Goal: Information Seeking & Learning: Learn about a topic

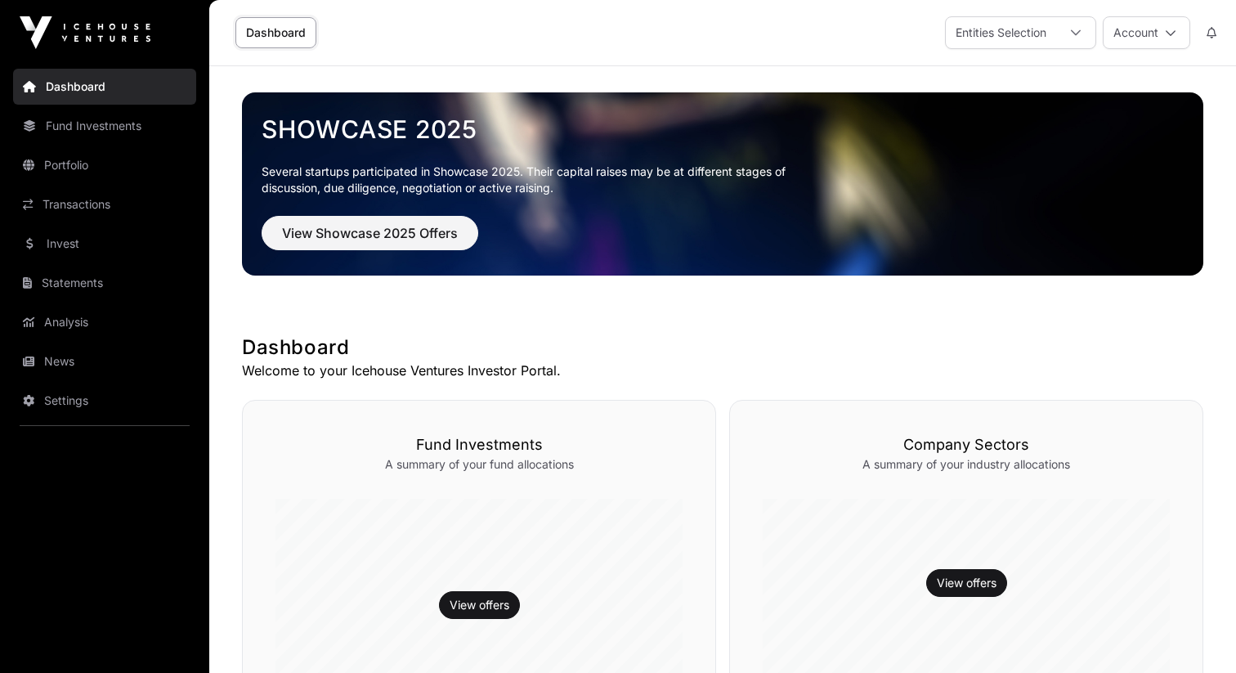
click at [110, 246] on link "Invest" at bounding box center [104, 244] width 183 height 36
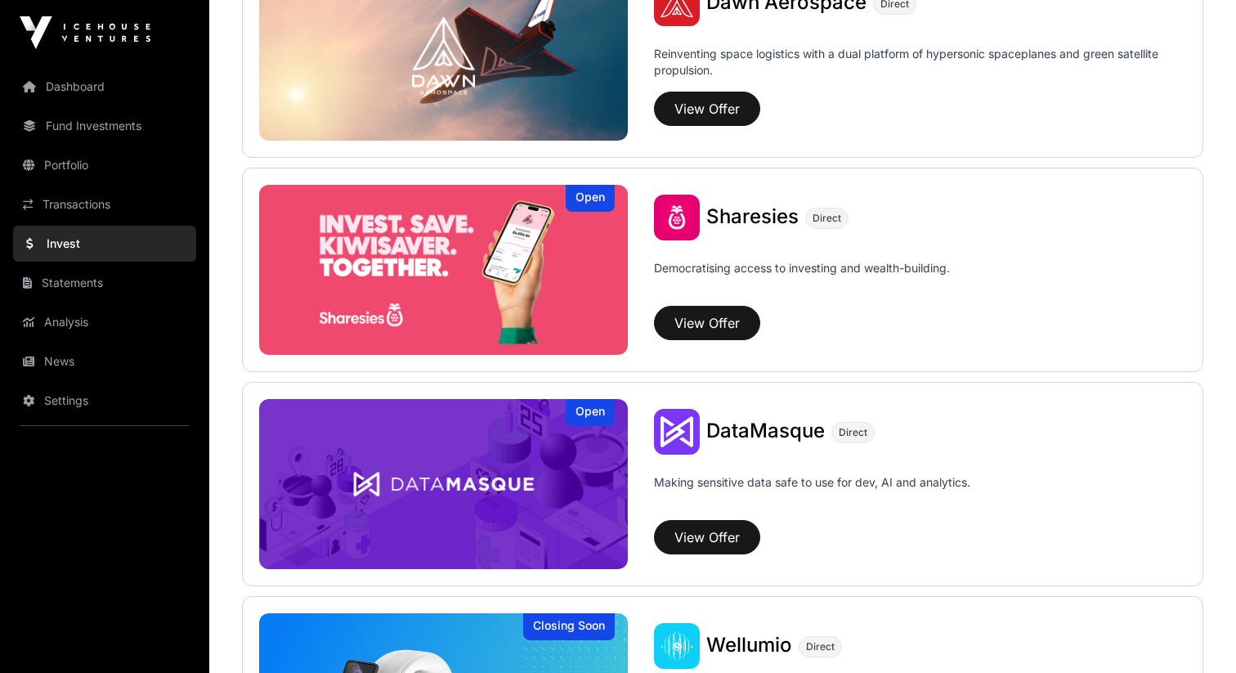
scroll to position [1971, 0]
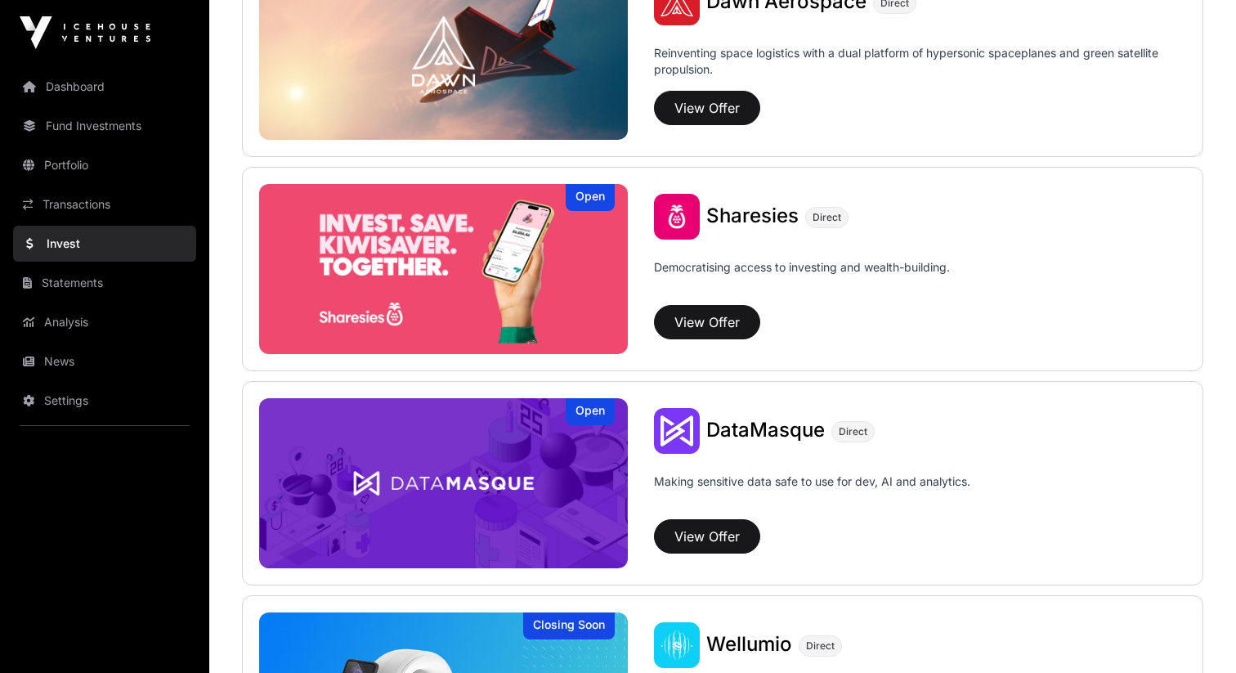
click at [769, 221] on span "Sharesies" at bounding box center [752, 216] width 92 height 24
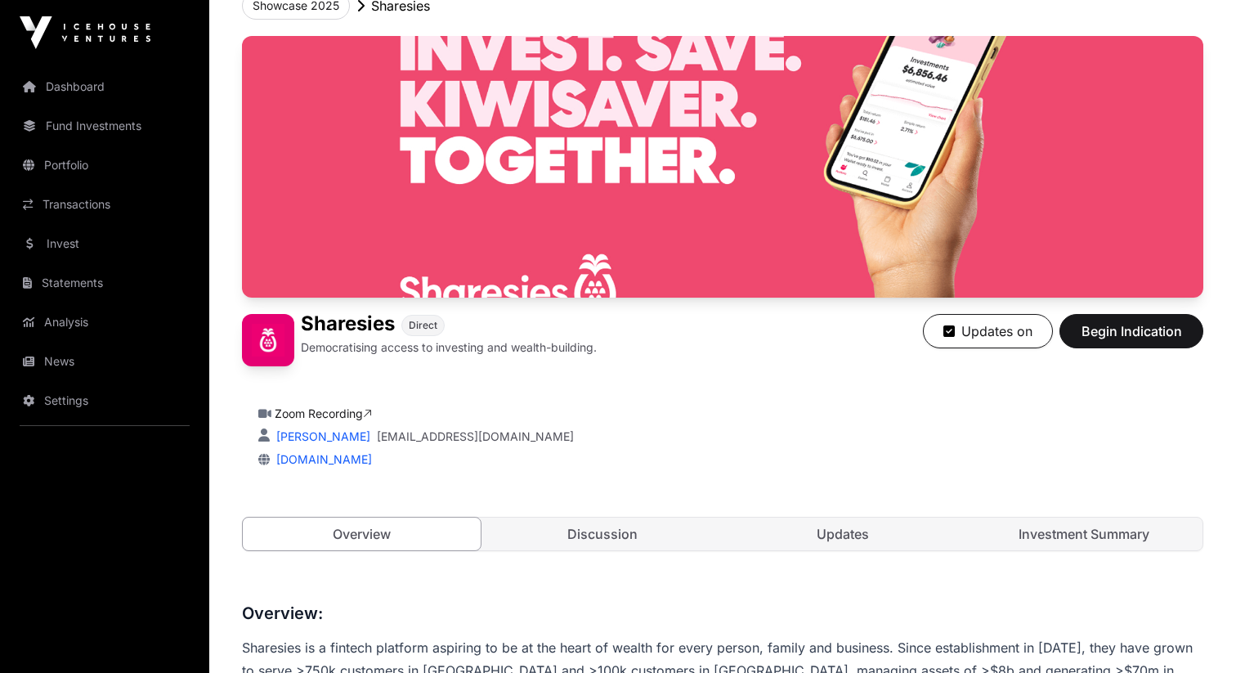
scroll to position [332, 0]
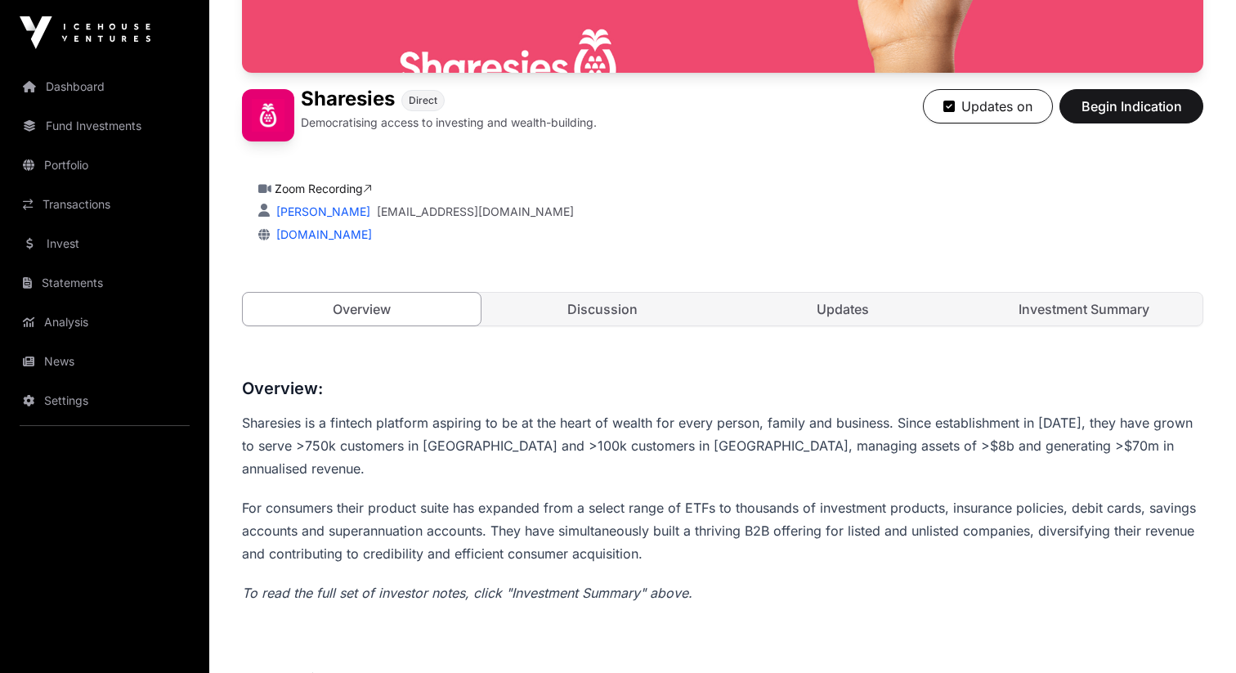
click at [806, 295] on link "Updates" at bounding box center [843, 309] width 238 height 33
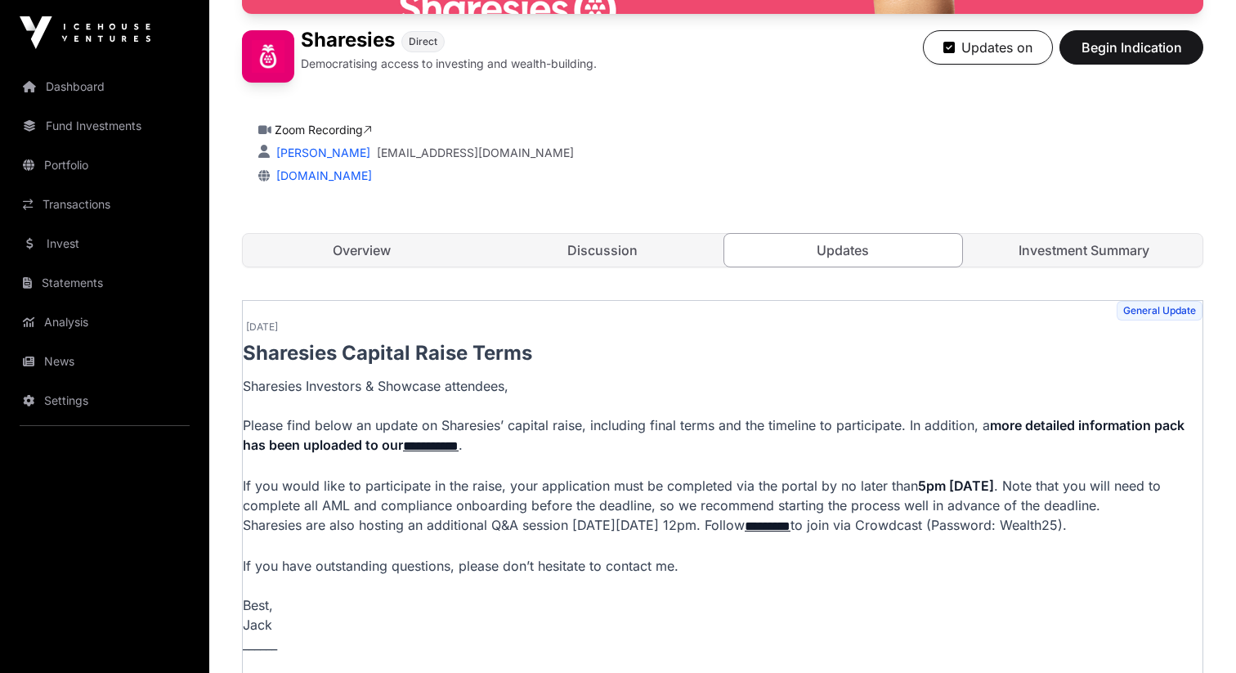
scroll to position [514, 0]
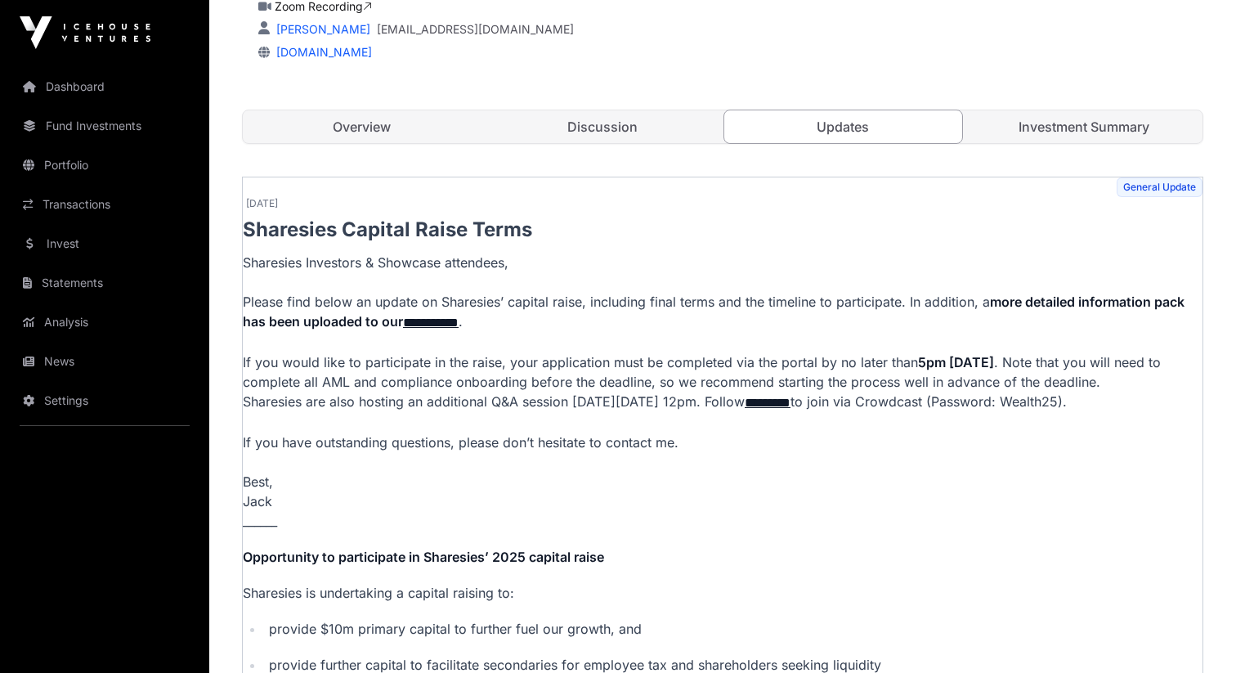
click at [643, 124] on link "Discussion" at bounding box center [603, 126] width 238 height 33
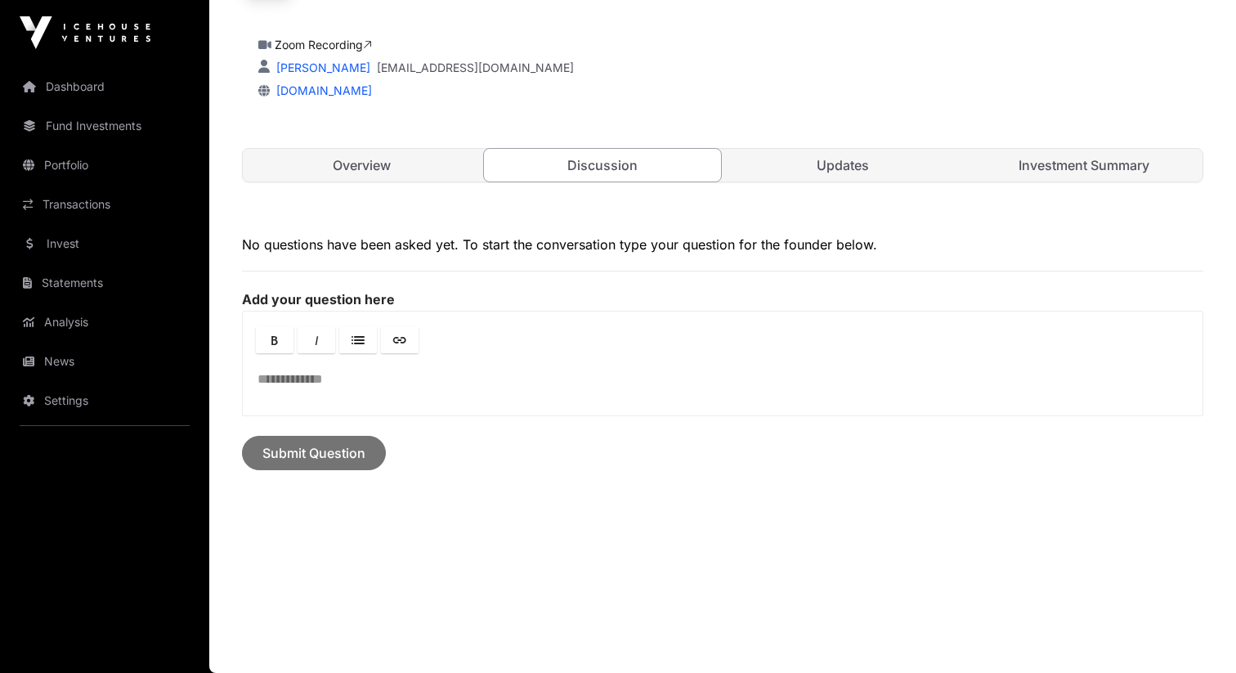
scroll to position [475, 0]
click at [1022, 157] on link "Investment Summary" at bounding box center [1084, 166] width 238 height 33
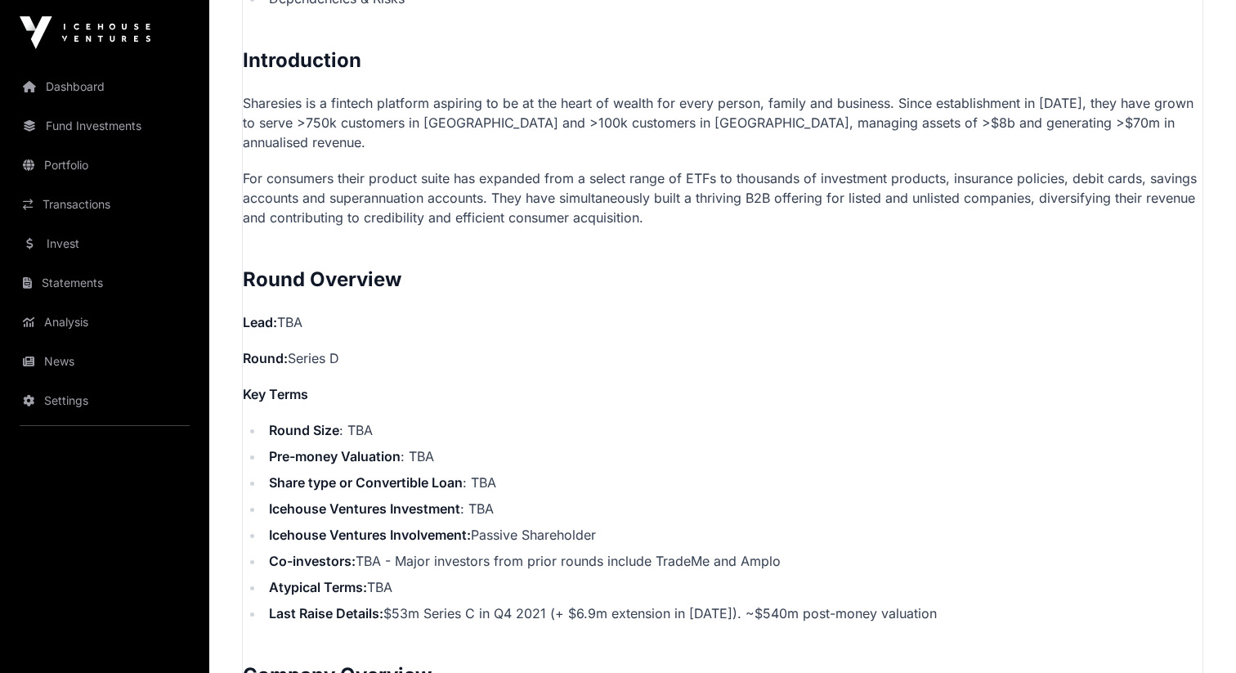
scroll to position [847, 0]
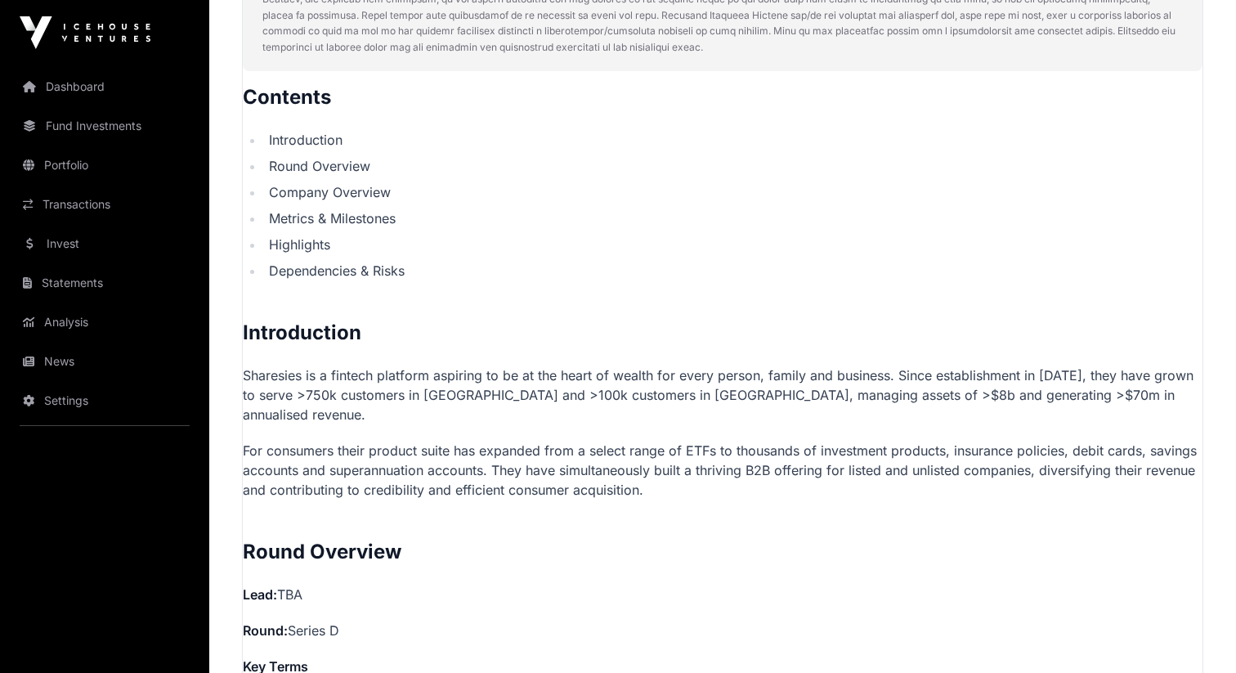
click at [74, 168] on link "Portfolio" at bounding box center [104, 165] width 183 height 36
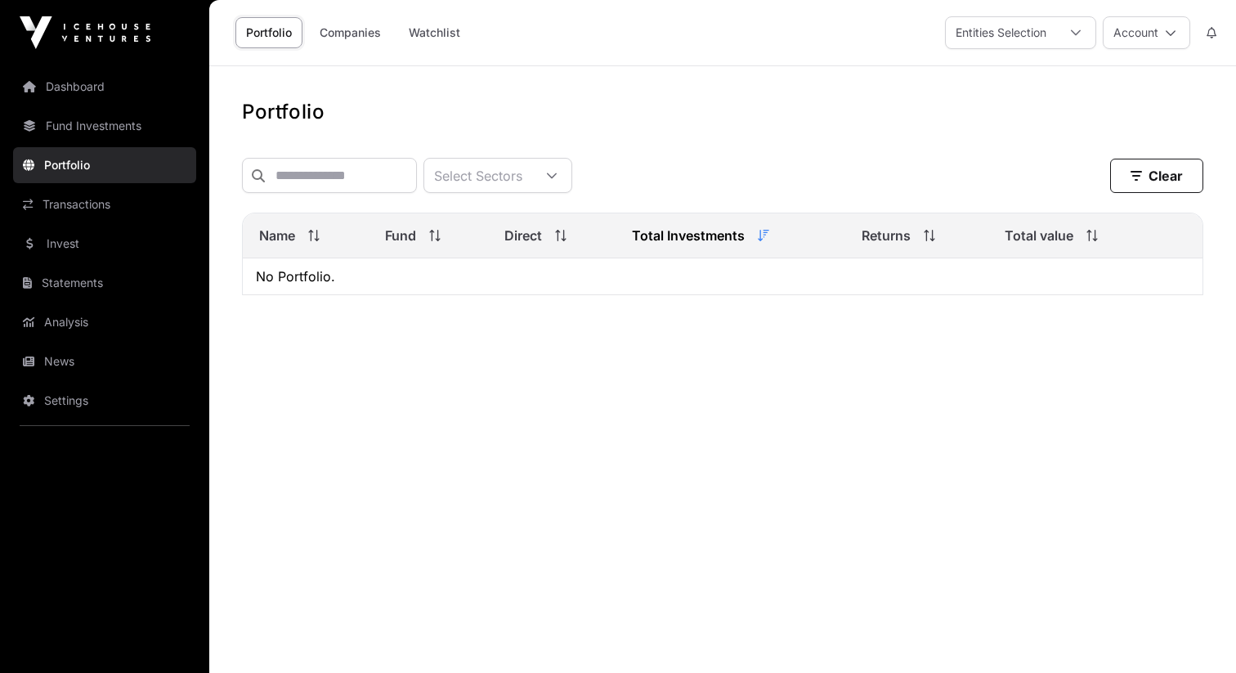
click at [88, 250] on link "Invest" at bounding box center [104, 244] width 183 height 36
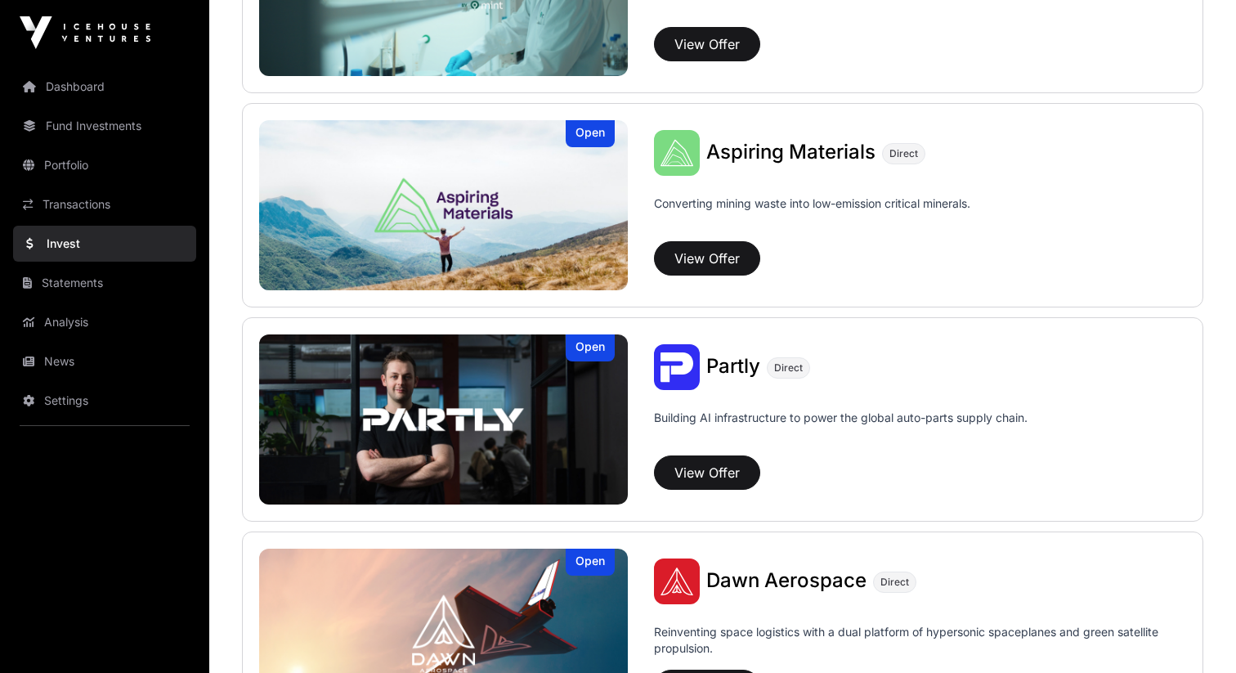
scroll to position [1514, 0]
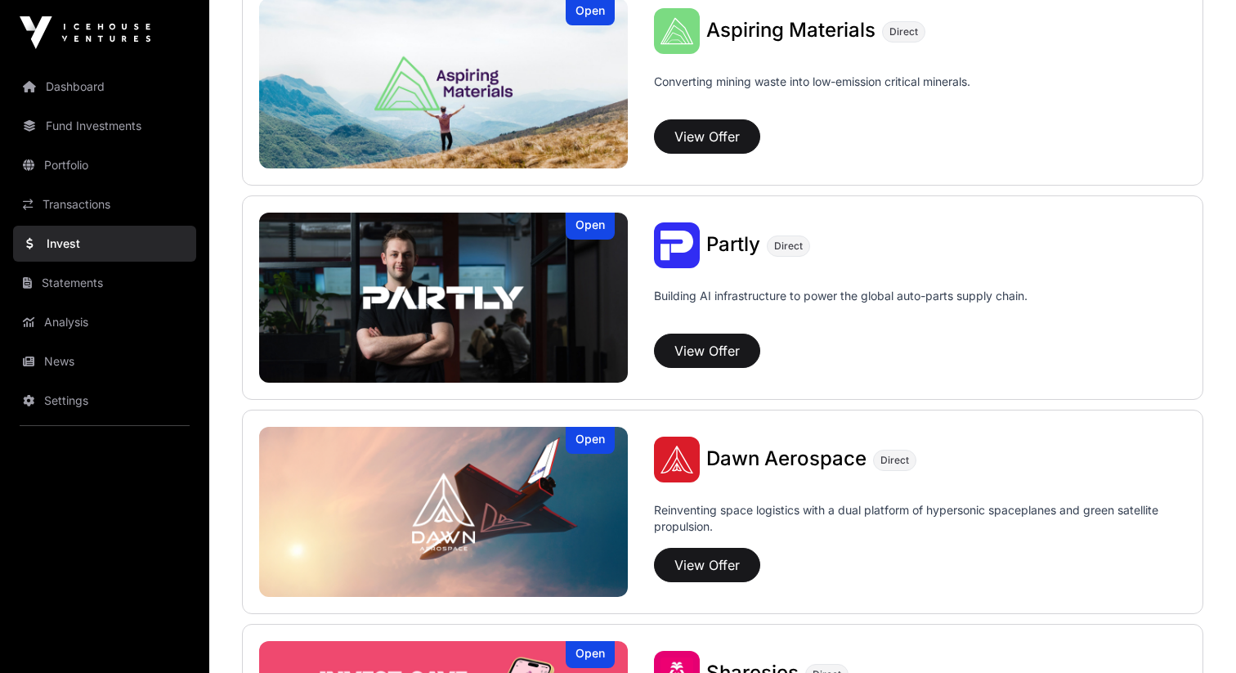
click at [495, 517] on img at bounding box center [443, 512] width 369 height 170
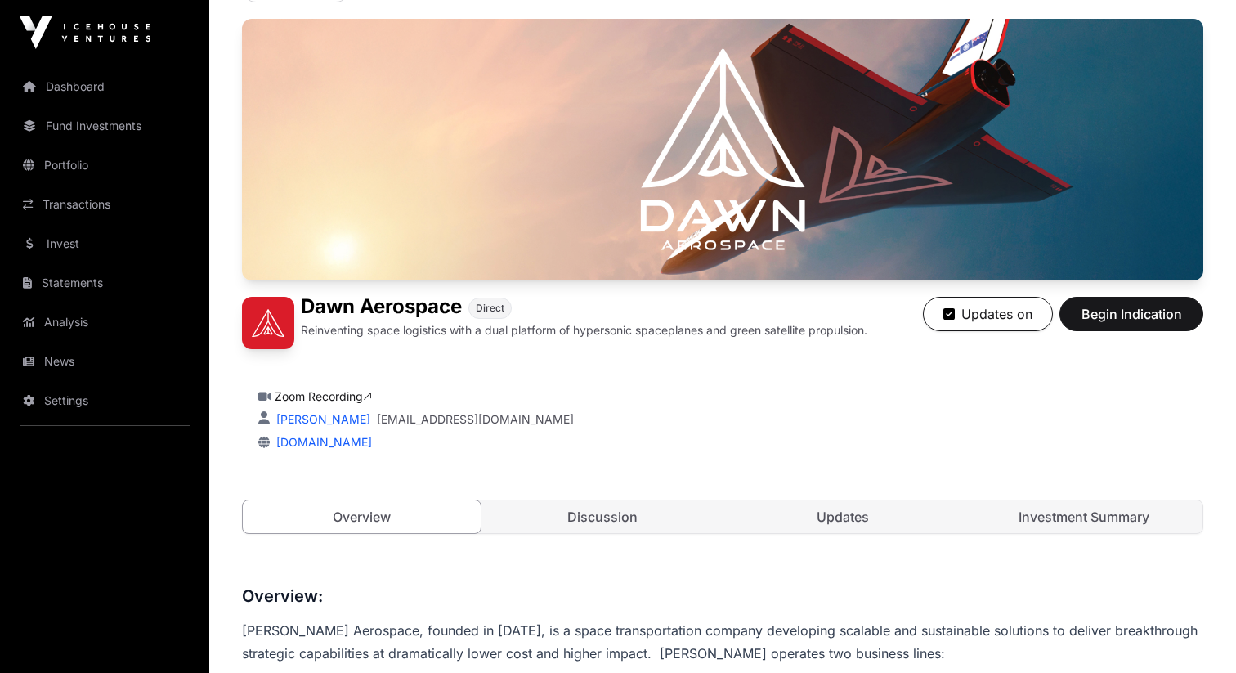
scroll to position [499, 0]
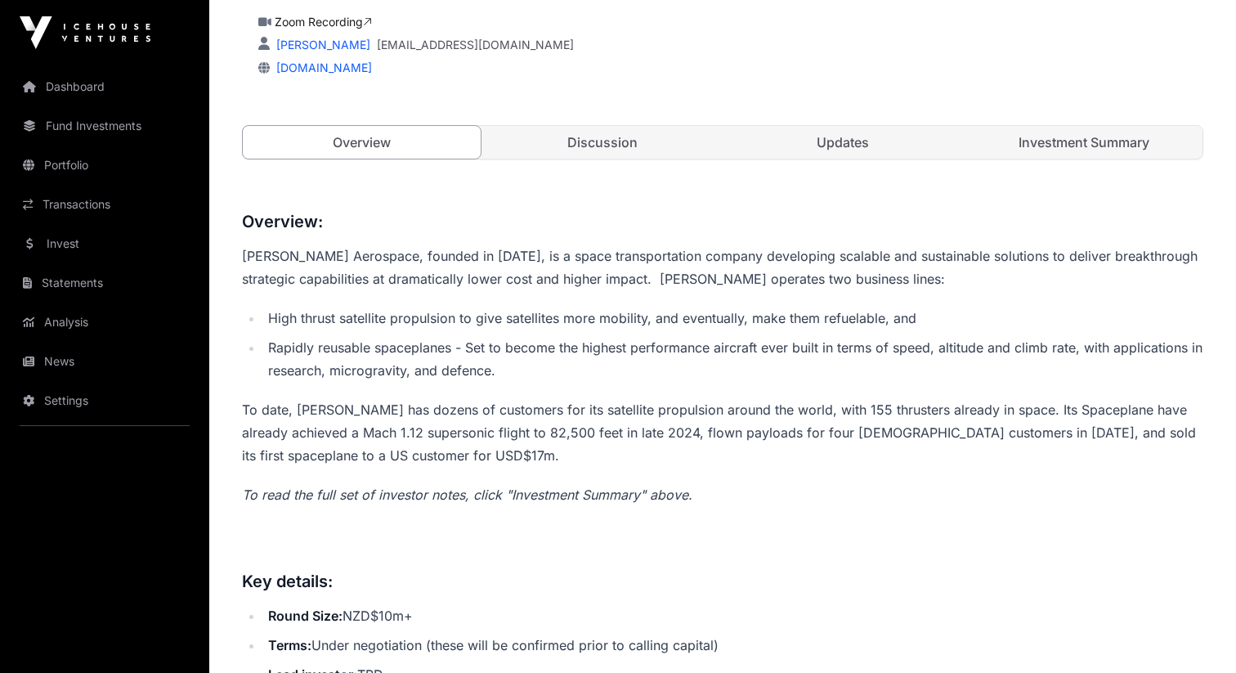
click at [1021, 143] on link "Investment Summary" at bounding box center [1084, 142] width 238 height 33
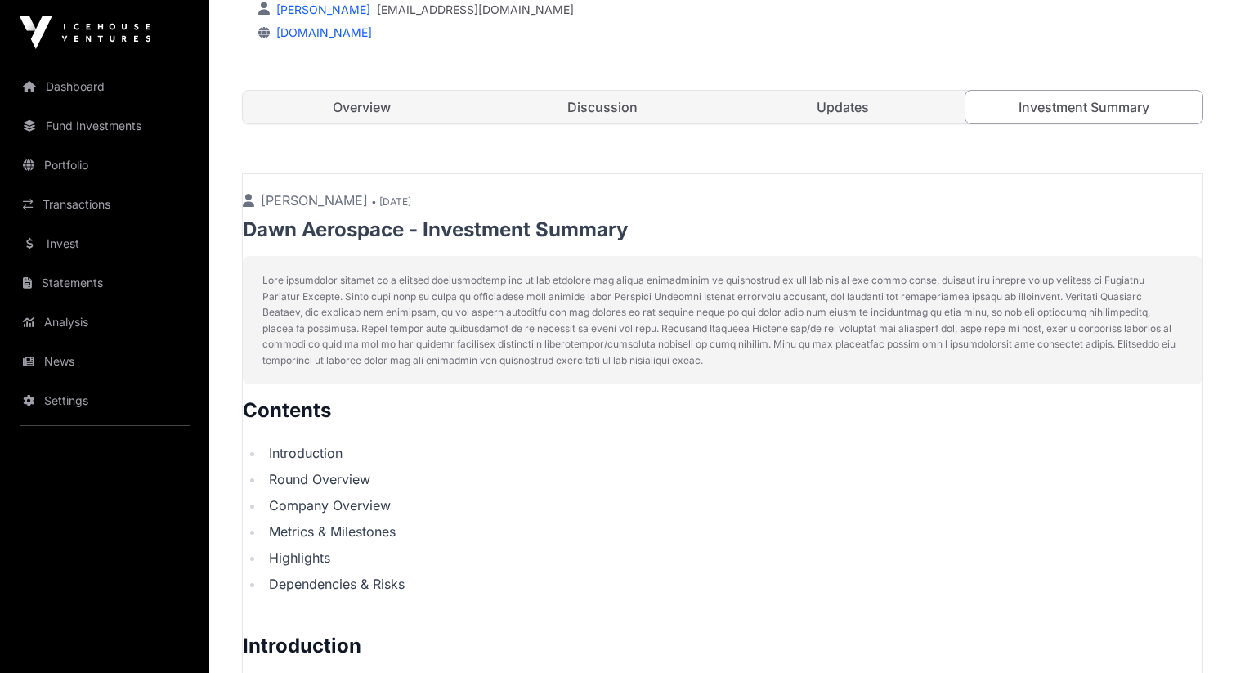
click at [879, 104] on link "Updates" at bounding box center [843, 107] width 238 height 33
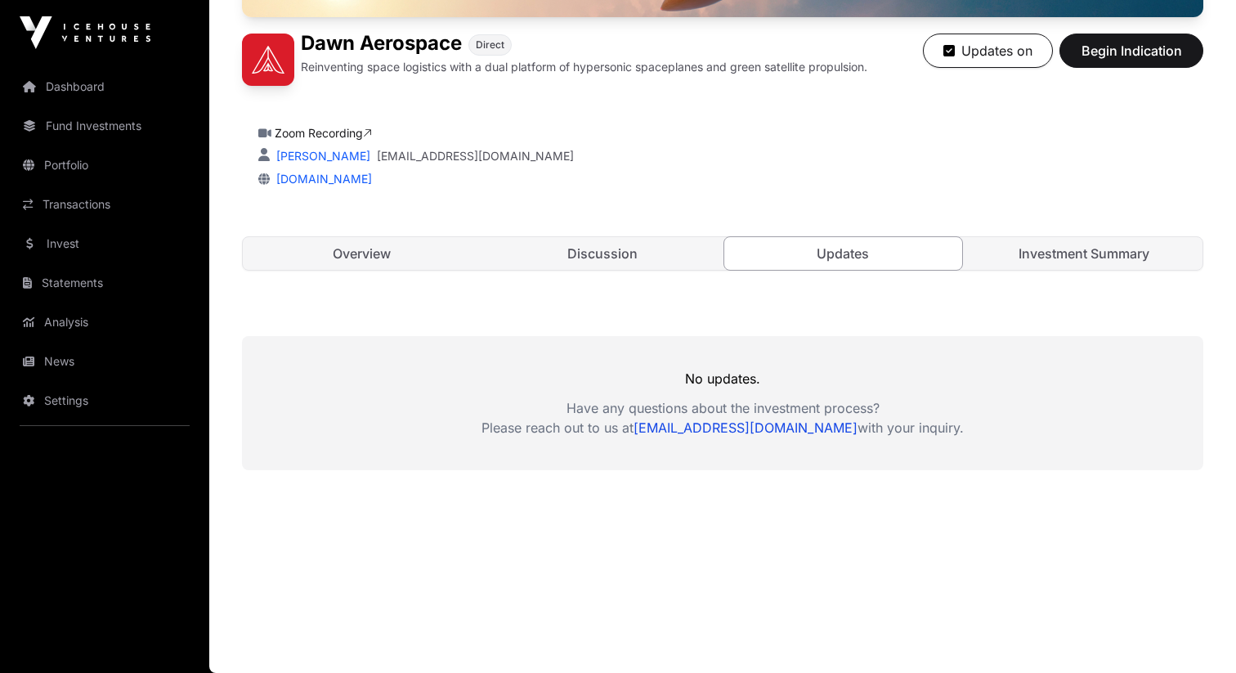
click at [650, 256] on link "Discussion" at bounding box center [603, 253] width 238 height 33
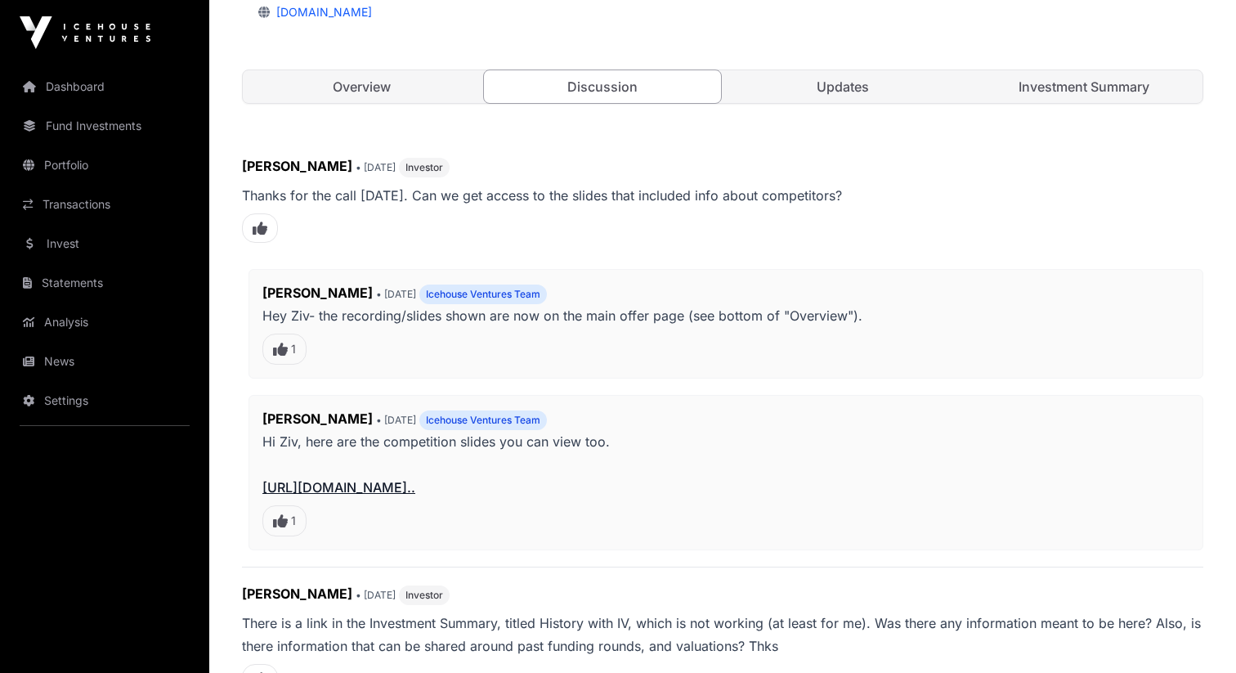
scroll to position [587, 0]
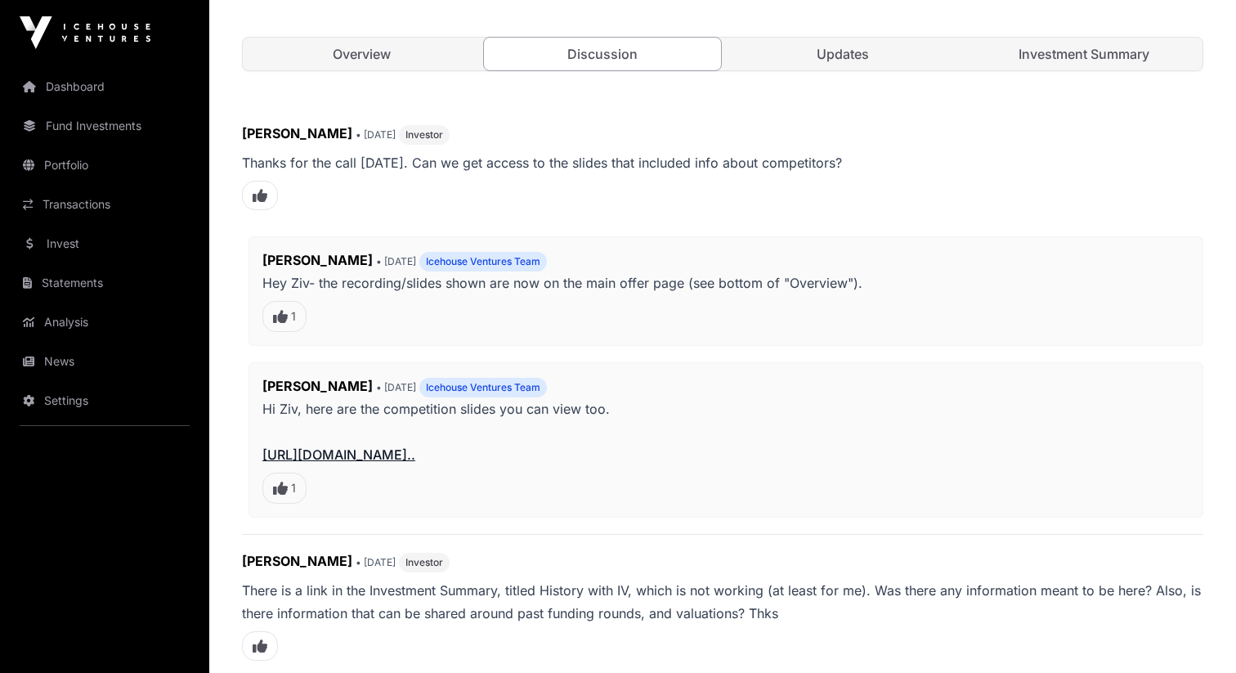
click at [401, 452] on link "[URL][DOMAIN_NAME].." at bounding box center [338, 454] width 153 height 16
